Goal: Task Accomplishment & Management: Manage account settings

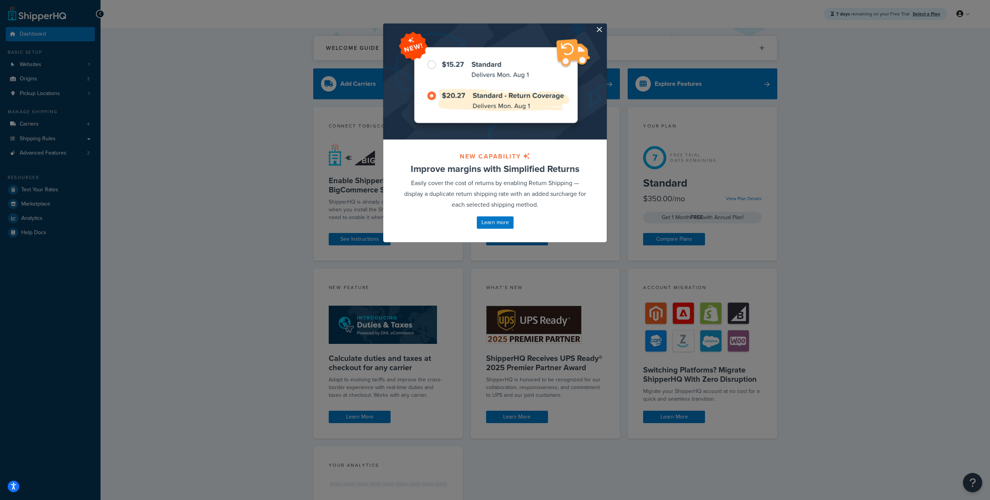
click at [598, 34] on div at bounding box center [495, 82] width 224 height 116
click at [605, 26] on button "button" at bounding box center [606, 25] width 2 height 2
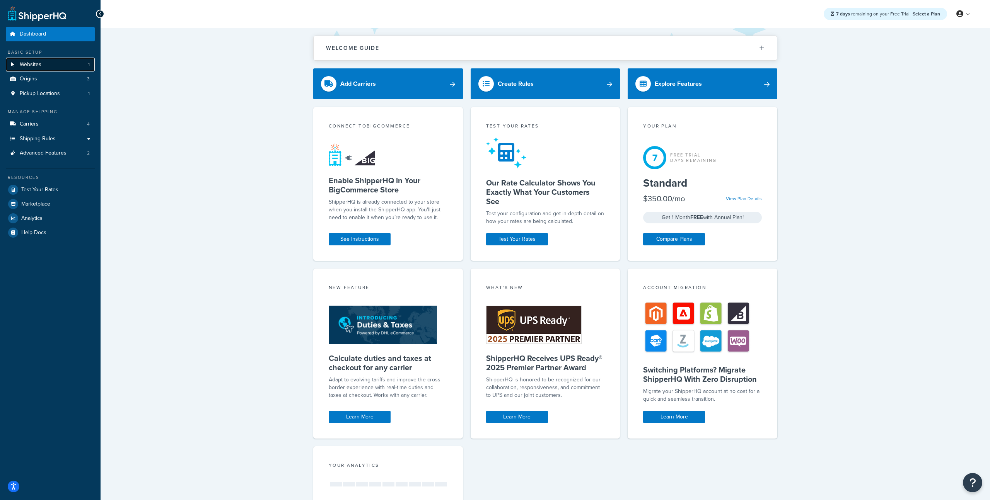
click at [39, 65] on span "Websites" at bounding box center [31, 64] width 22 height 7
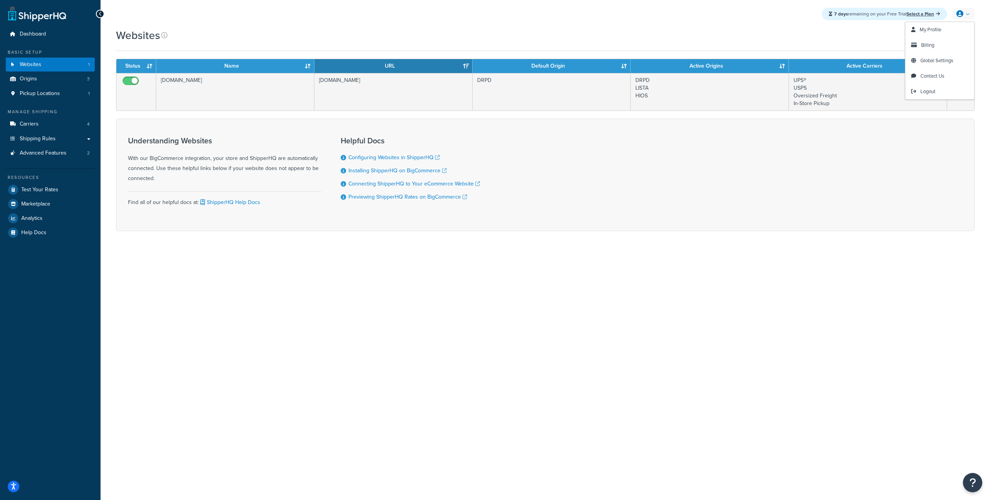
click at [967, 14] on link at bounding box center [964, 14] width 22 height 12
click at [933, 44] on span "Billing" at bounding box center [927, 44] width 13 height 7
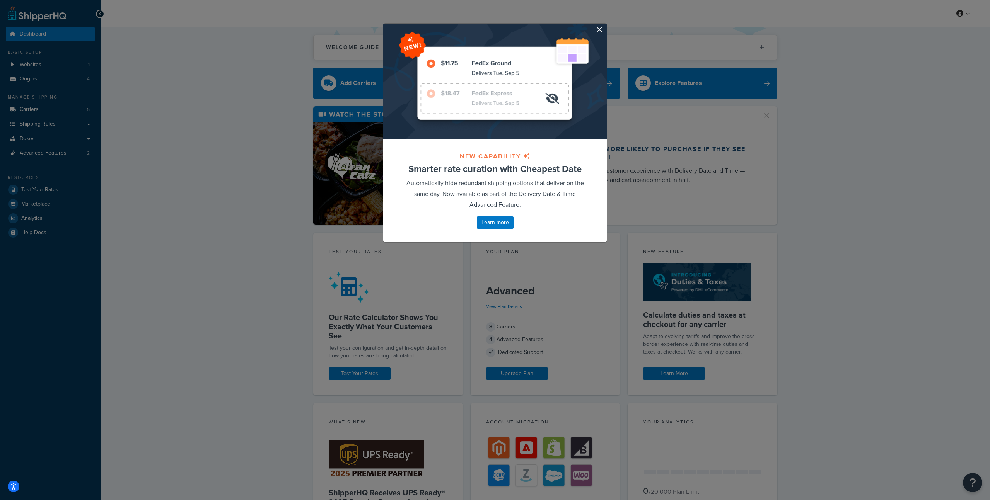
click at [605, 26] on button "button" at bounding box center [606, 25] width 2 height 2
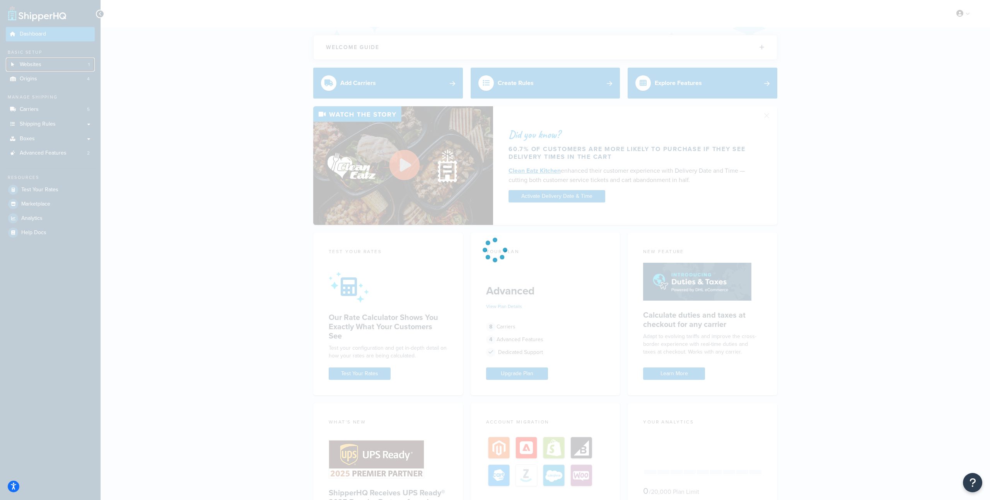
click at [19, 63] on link "Websites 1" at bounding box center [50, 65] width 89 height 14
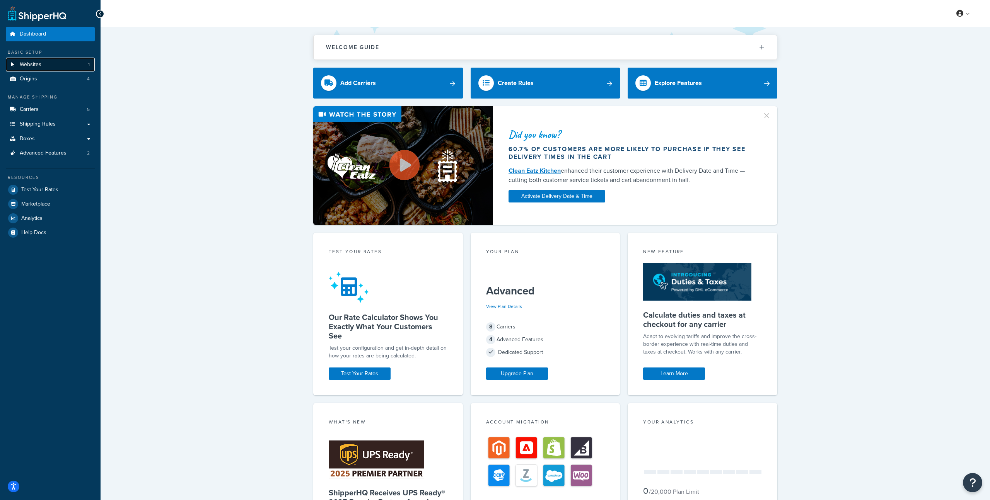
click at [19, 63] on link "Websites 1" at bounding box center [50, 65] width 89 height 14
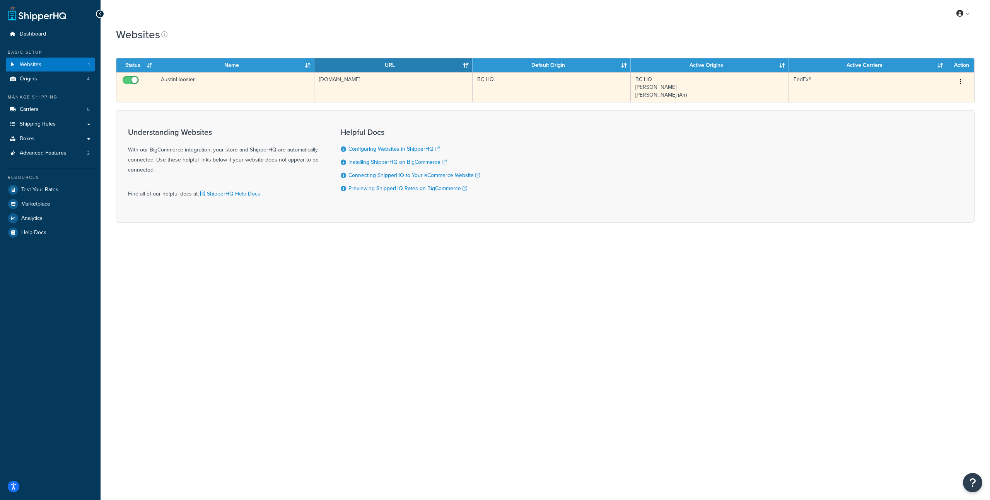
click at [368, 77] on td "[DOMAIN_NAME]" at bounding box center [393, 87] width 158 height 30
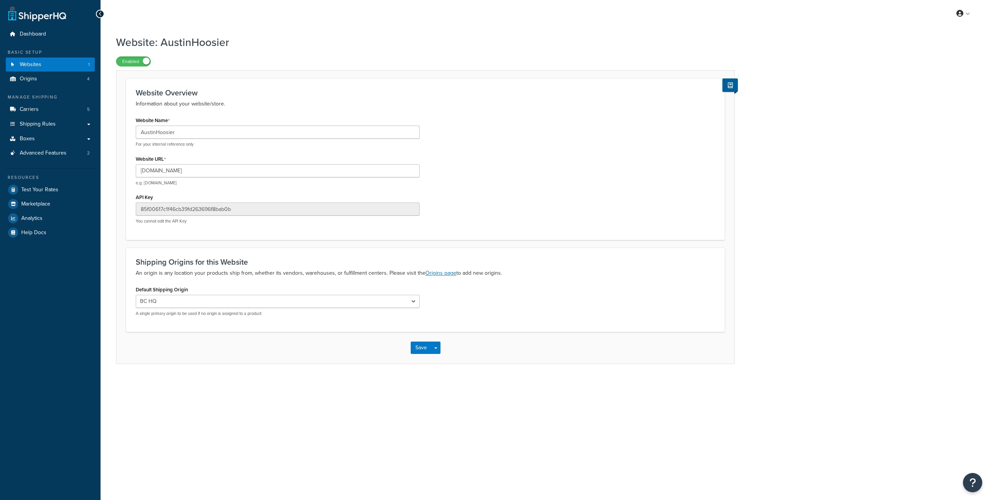
select select "42563"
click at [173, 171] on input "[DOMAIN_NAME]" at bounding box center [278, 170] width 284 height 13
click at [173, 171] on input "austinhoosier.mybigcommerce.com" at bounding box center [278, 170] width 284 height 13
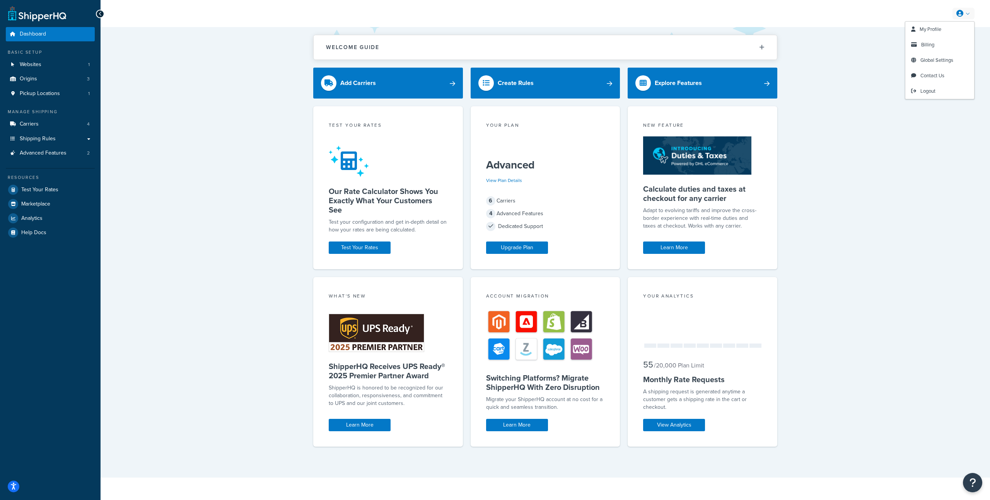
click at [966, 16] on link at bounding box center [964, 14] width 22 height 12
click at [918, 43] on link "Billing" at bounding box center [939, 44] width 69 height 15
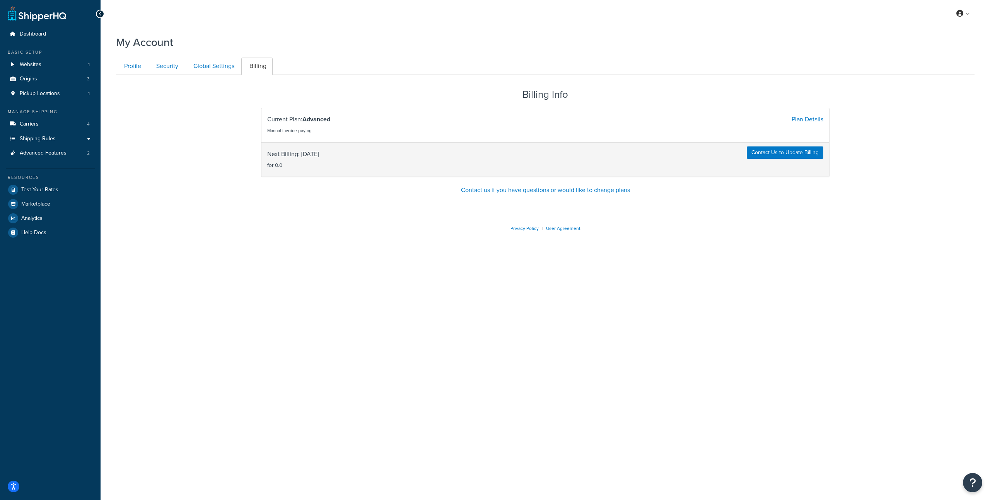
drag, startPoint x: 411, startPoint y: 51, endPoint x: 417, endPoint y: 51, distance: 5.8
click at [411, 51] on div "My Account Contact Us Send Us A Message Contact Information Name * Email * Comp…" at bounding box center [546, 146] width 890 height 230
